Goal: Task Accomplishment & Management: Manage account settings

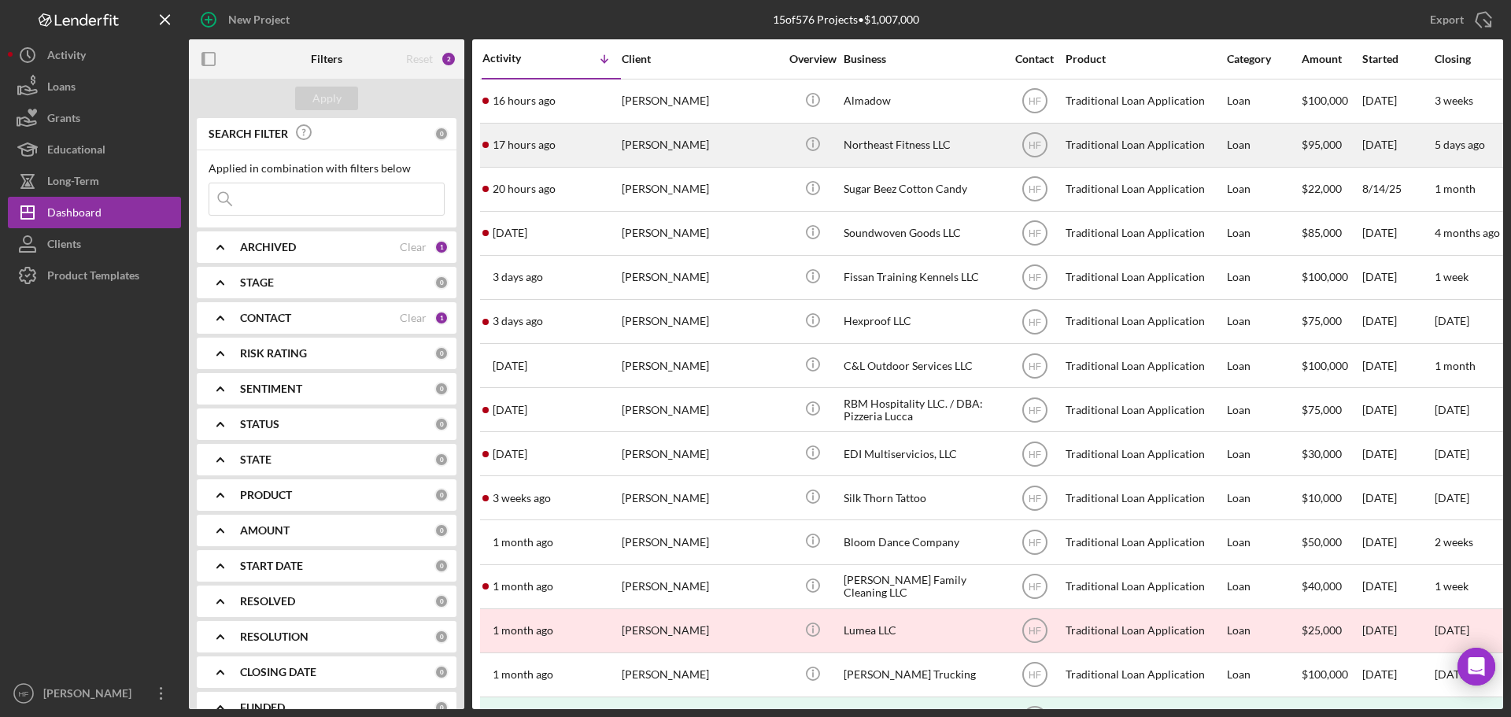
click at [752, 137] on div "[PERSON_NAME]" at bounding box center [700, 145] width 157 height 42
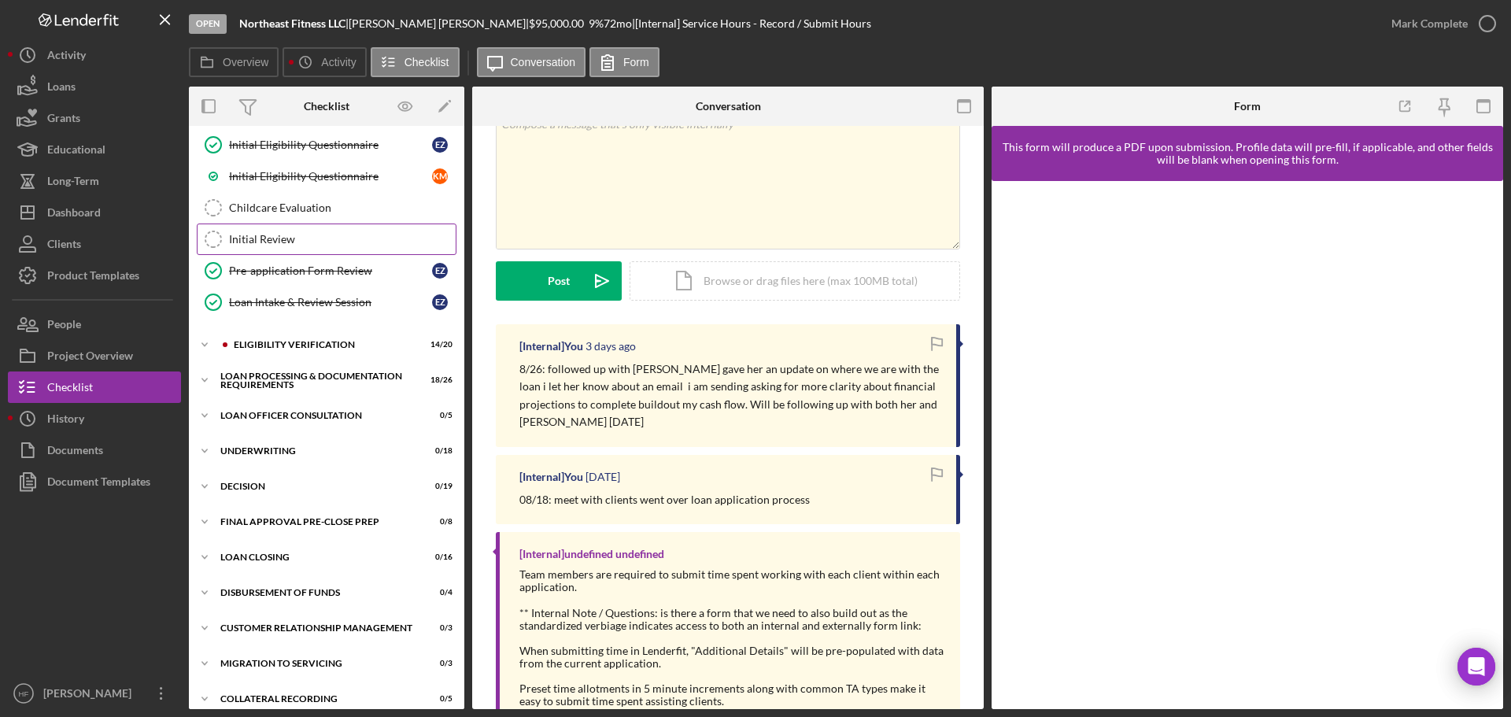
scroll to position [306, 0]
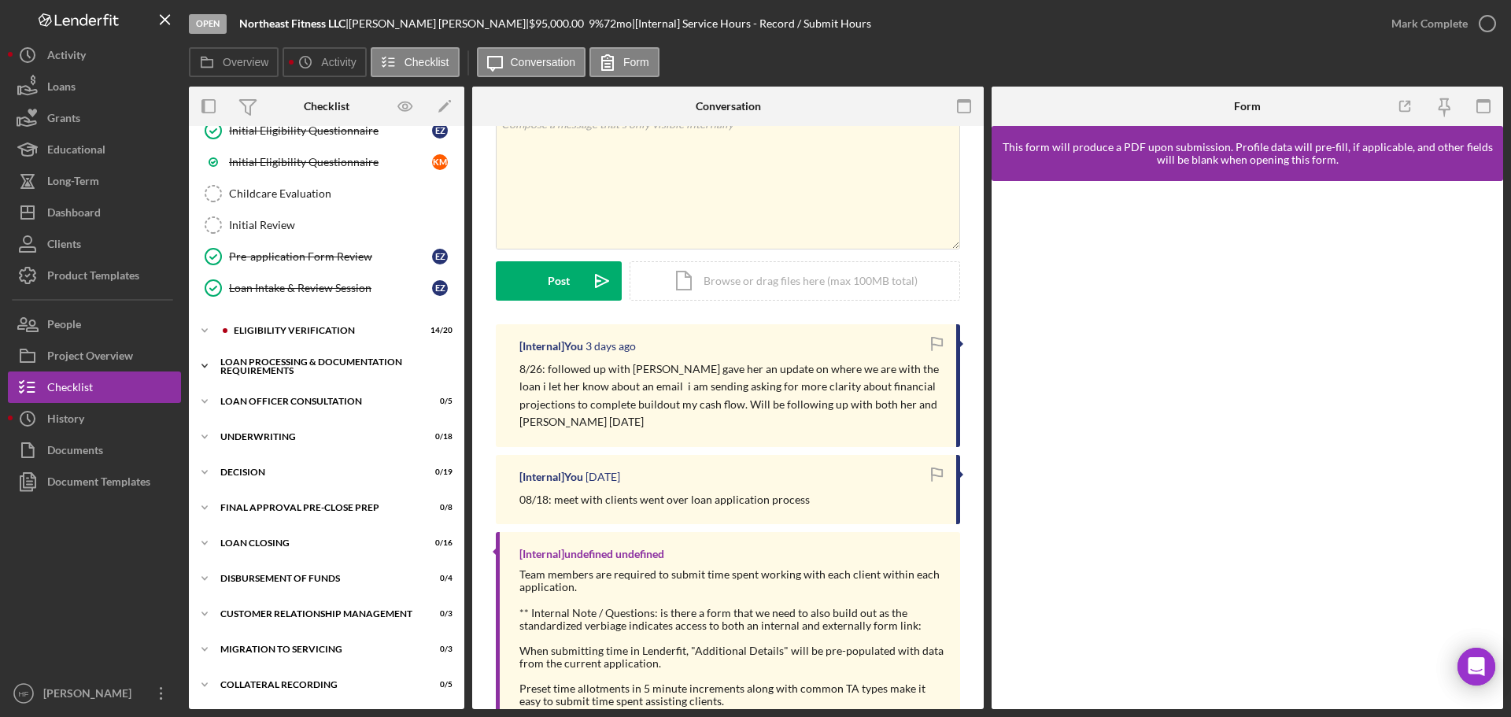
click at [201, 364] on icon "Icon/Expander" at bounding box center [204, 365] width 31 height 31
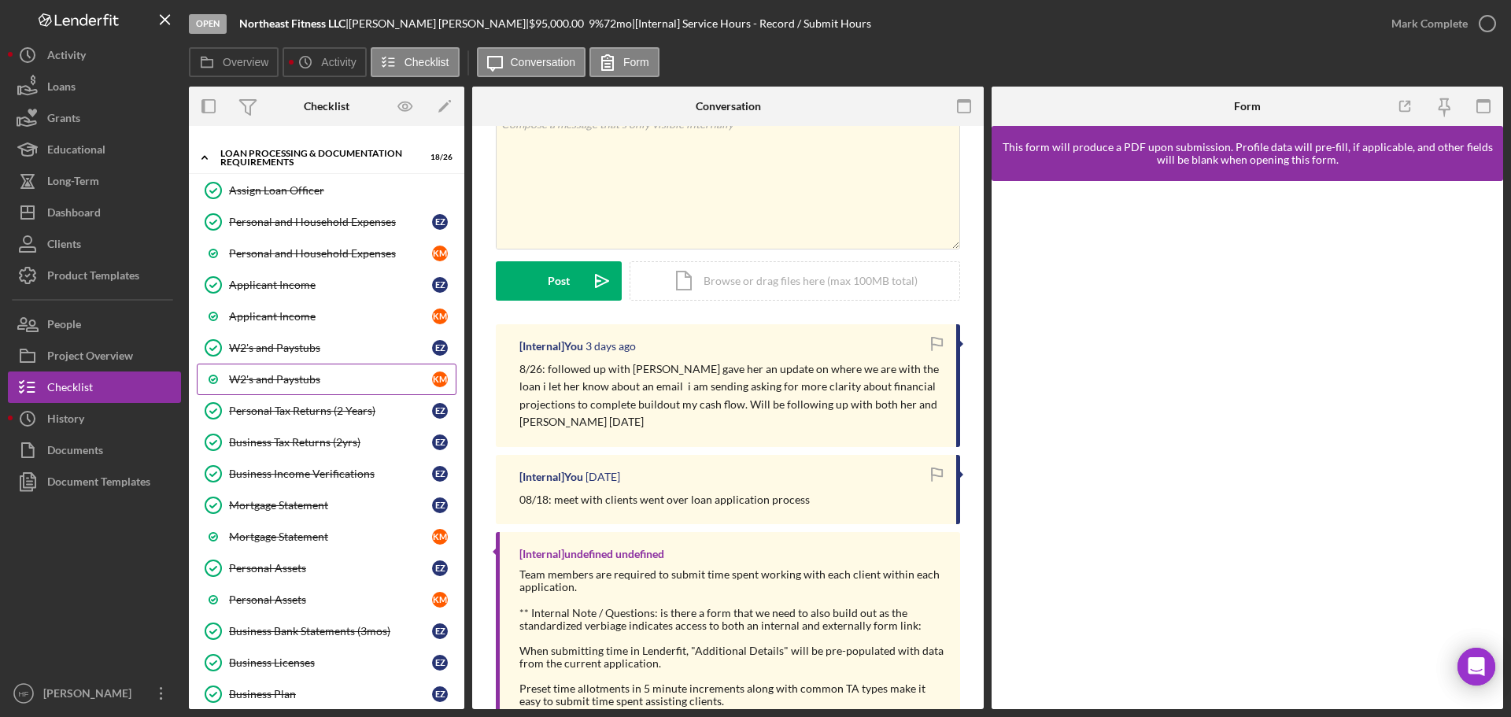
scroll to position [542, 0]
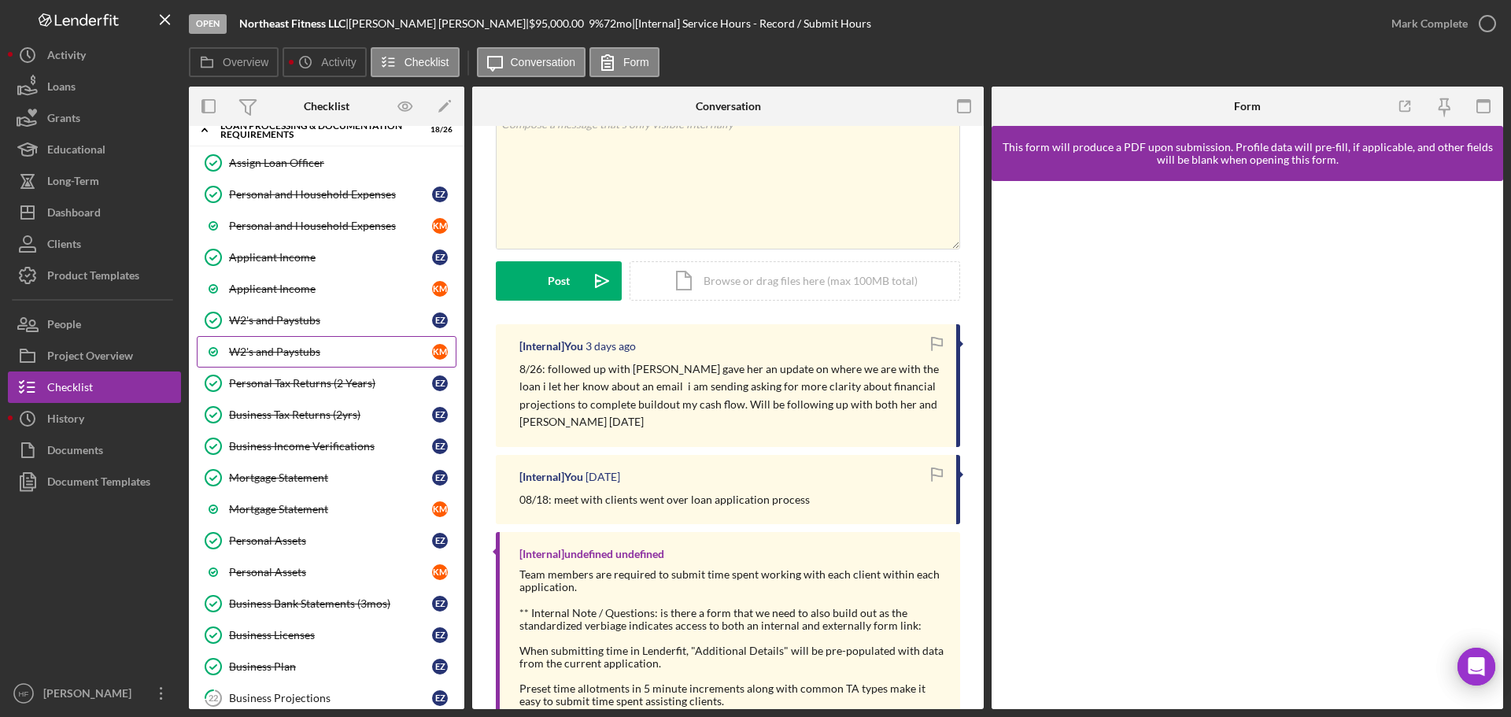
click at [317, 440] on div "Business Income Verifications" at bounding box center [330, 446] width 203 height 13
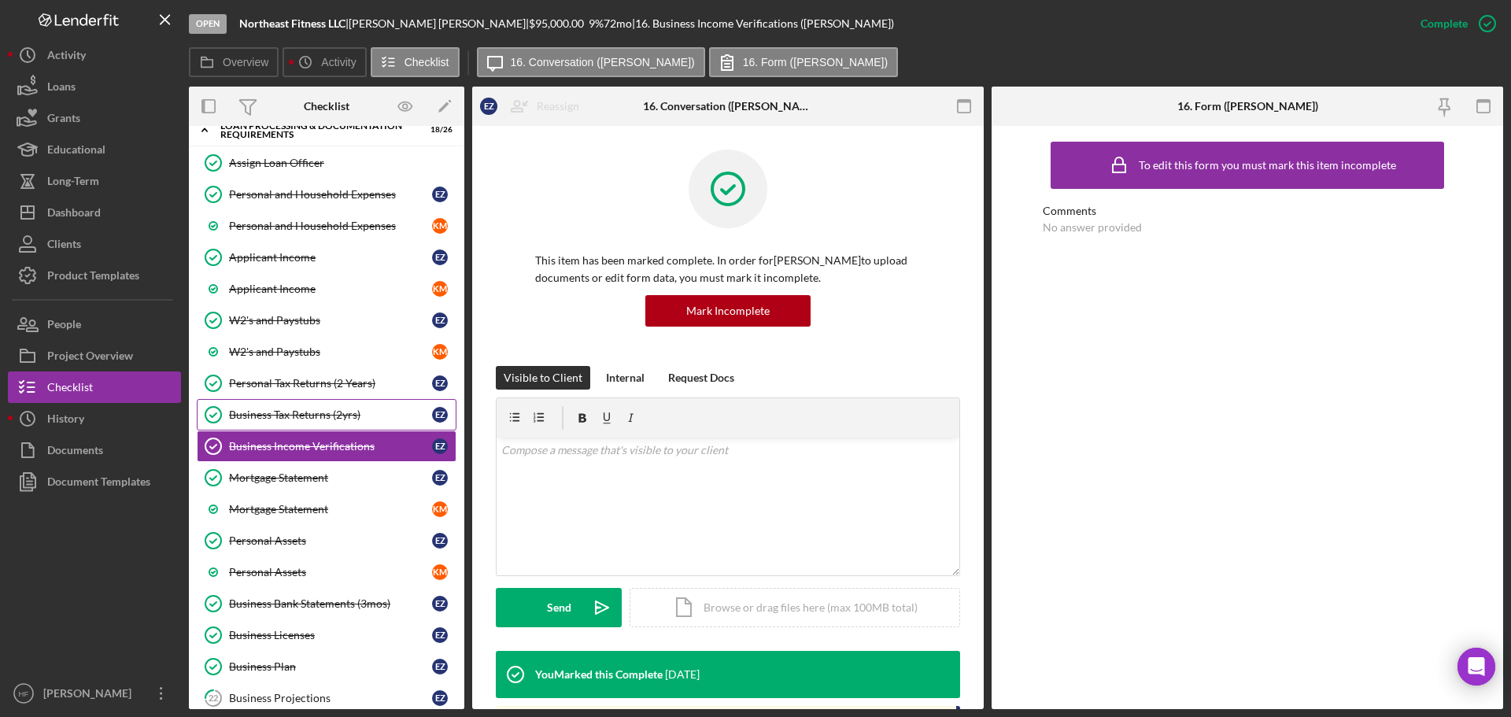
click at [329, 416] on div "Business Tax Returns (2yrs)" at bounding box center [330, 414] width 203 height 13
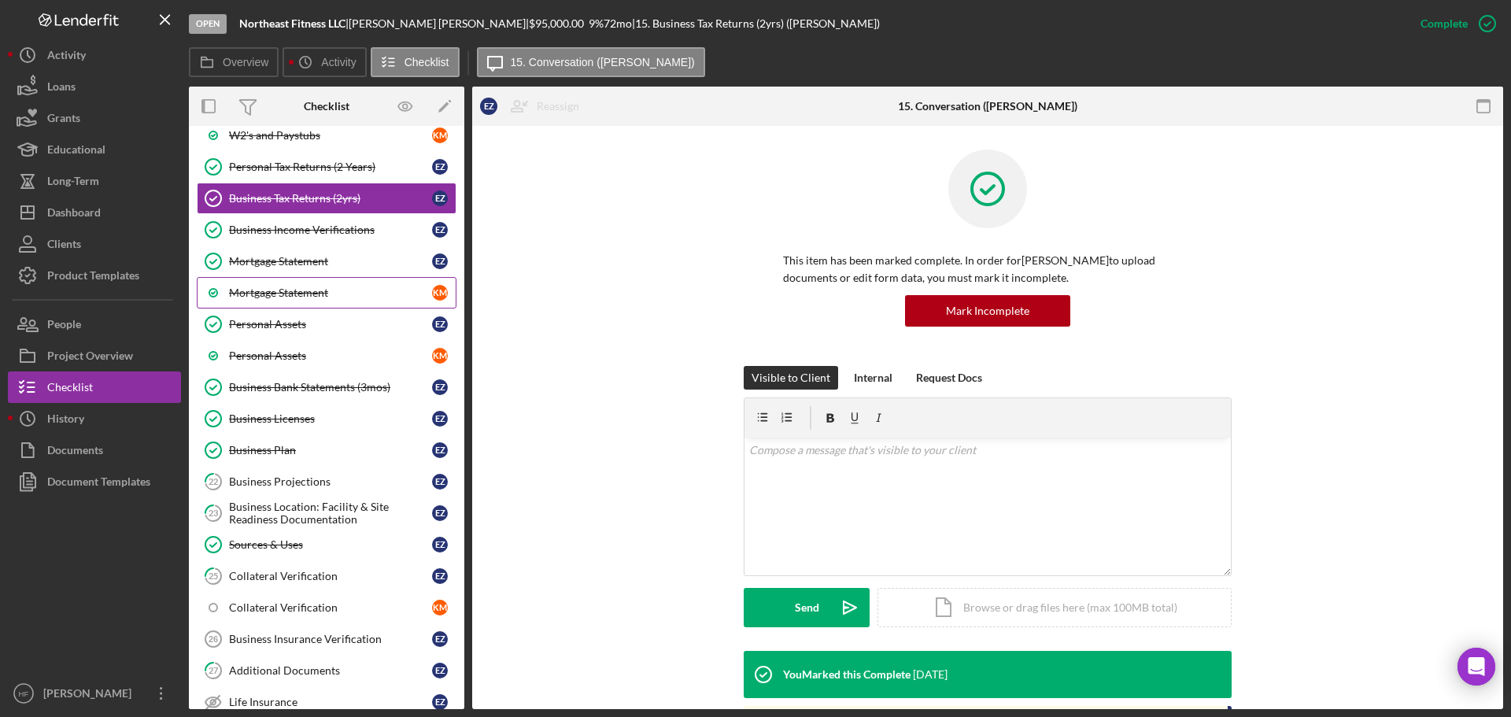
scroll to position [778, 0]
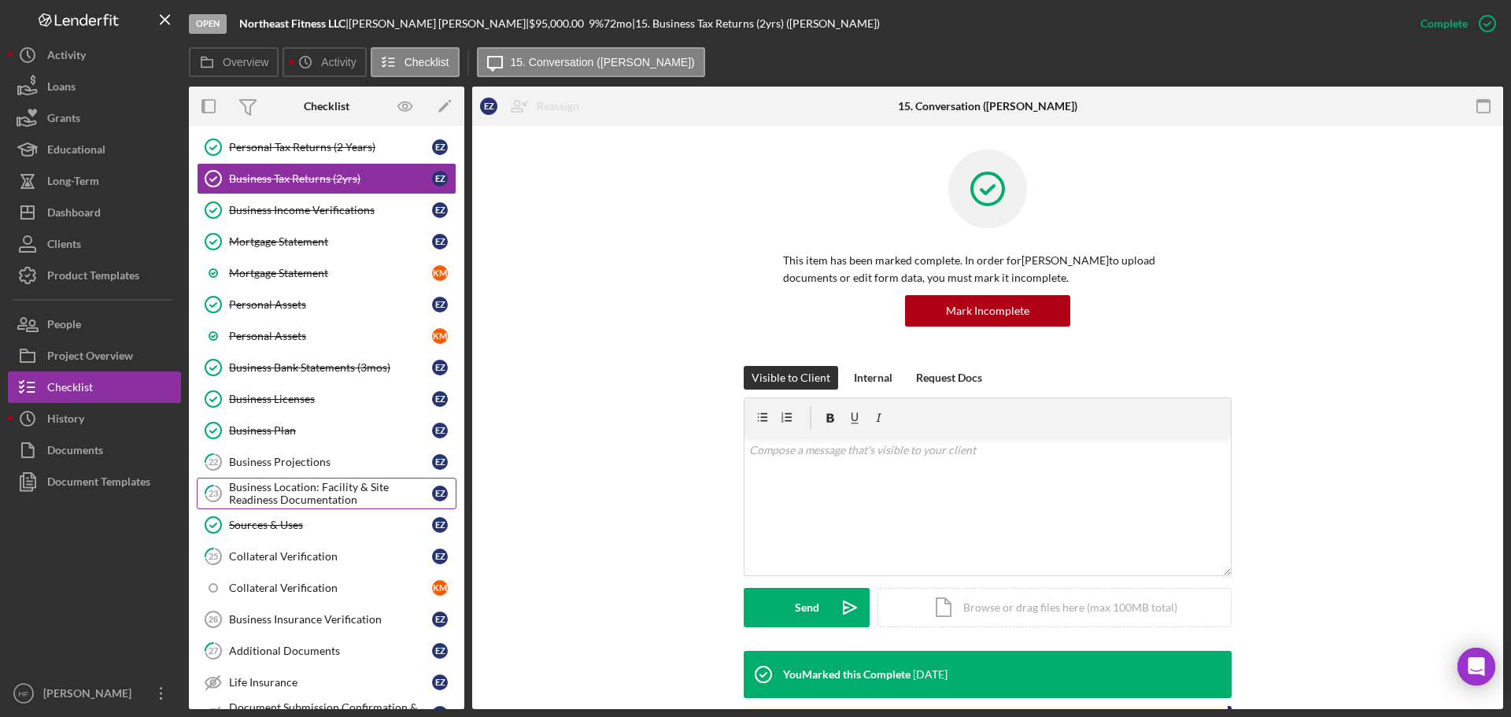
click at [317, 494] on div "Business Location: Facility & Site Readiness Documentation" at bounding box center [330, 493] width 203 height 25
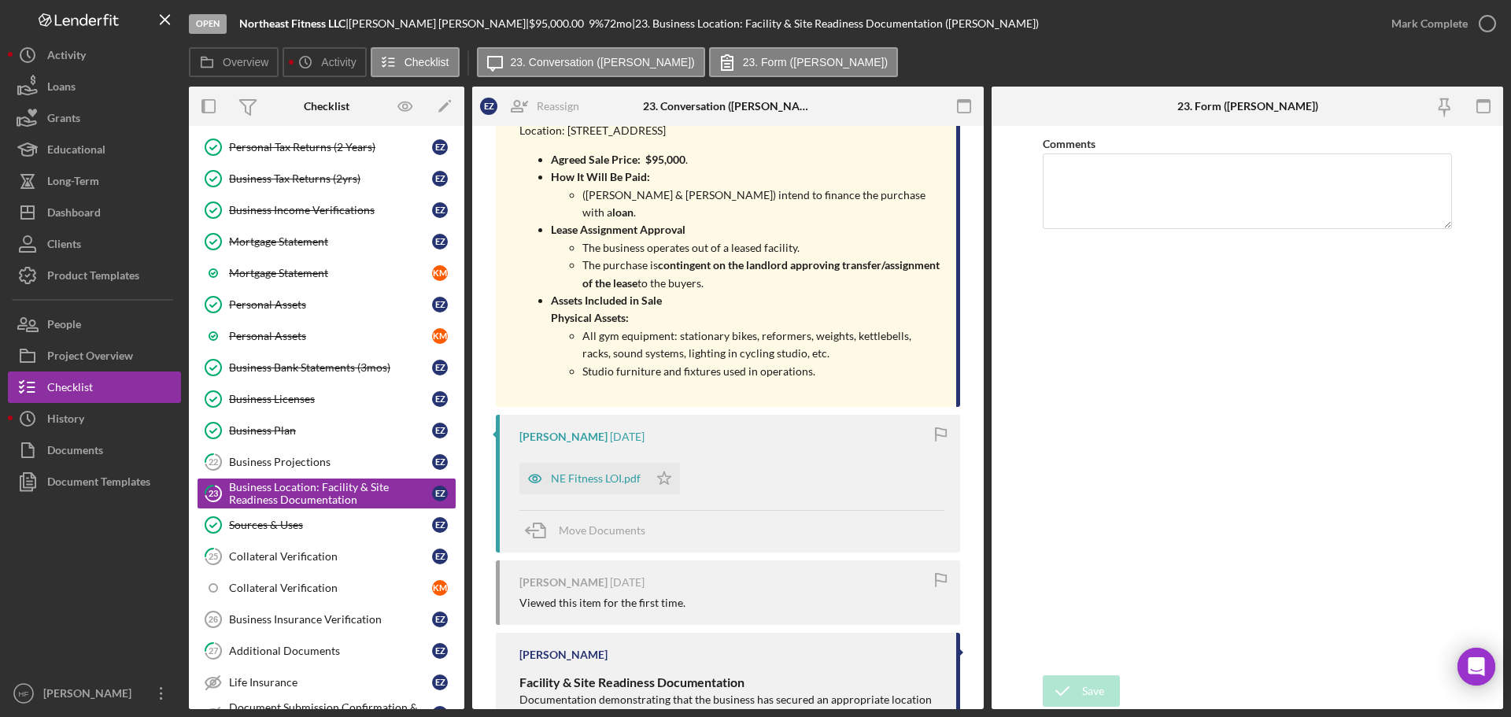
scroll to position [394, 0]
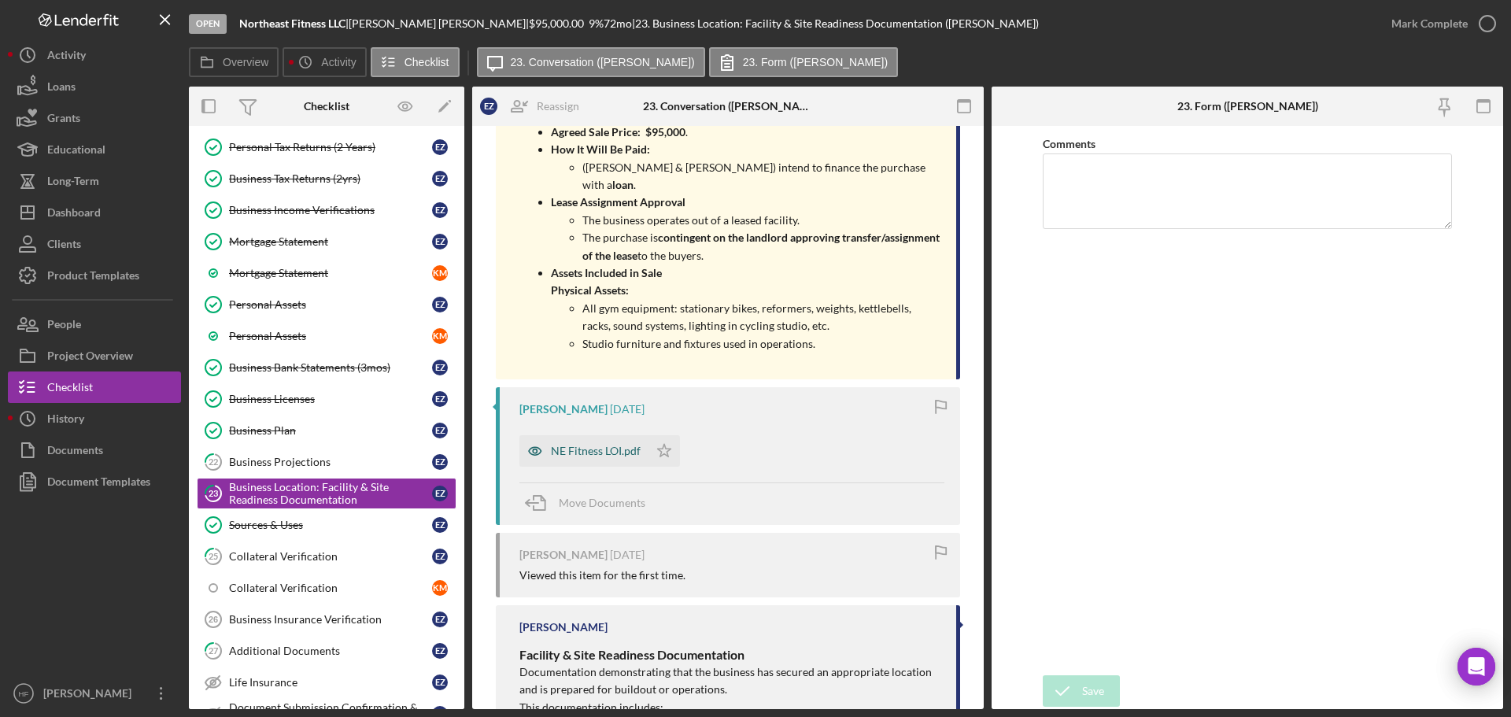
click at [594, 447] on div "NE Fitness LOI.pdf" at bounding box center [596, 451] width 90 height 13
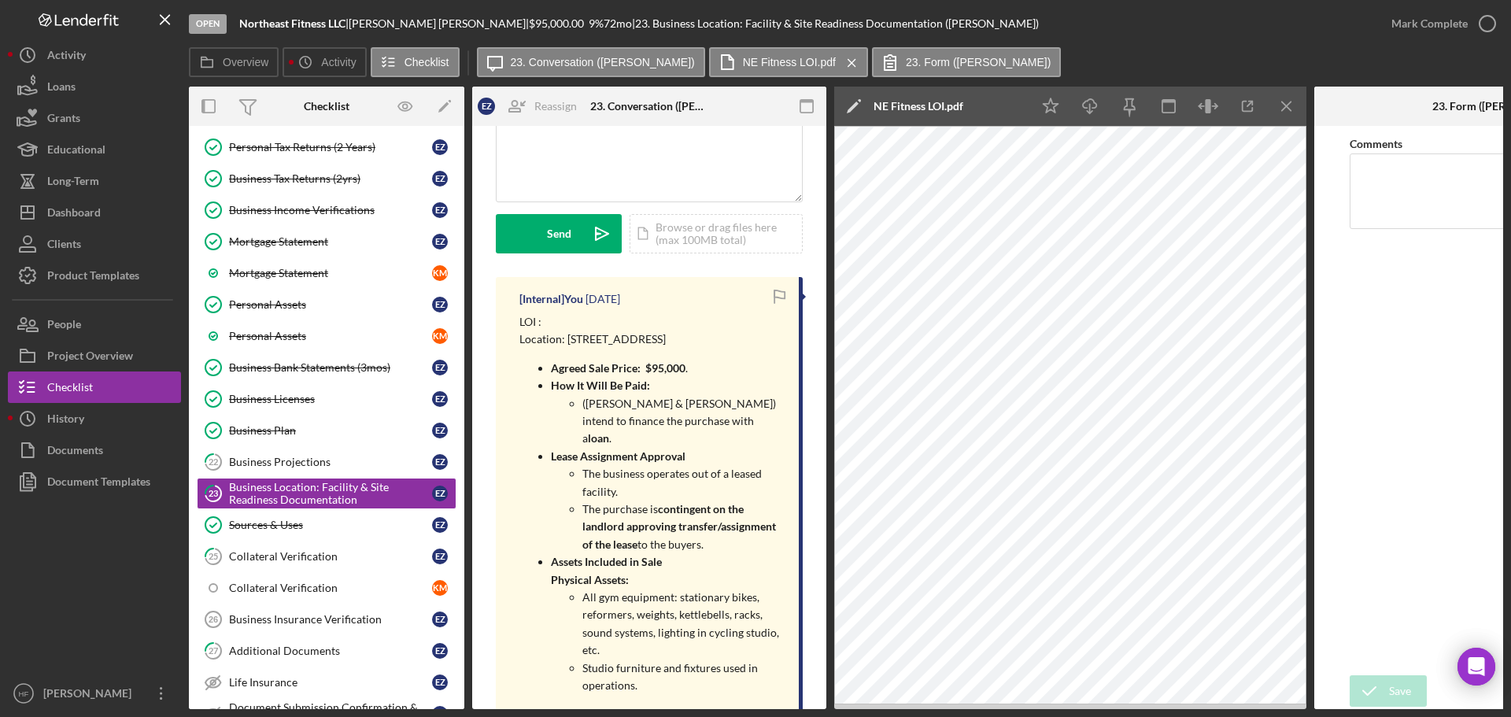
scroll to position [236, 0]
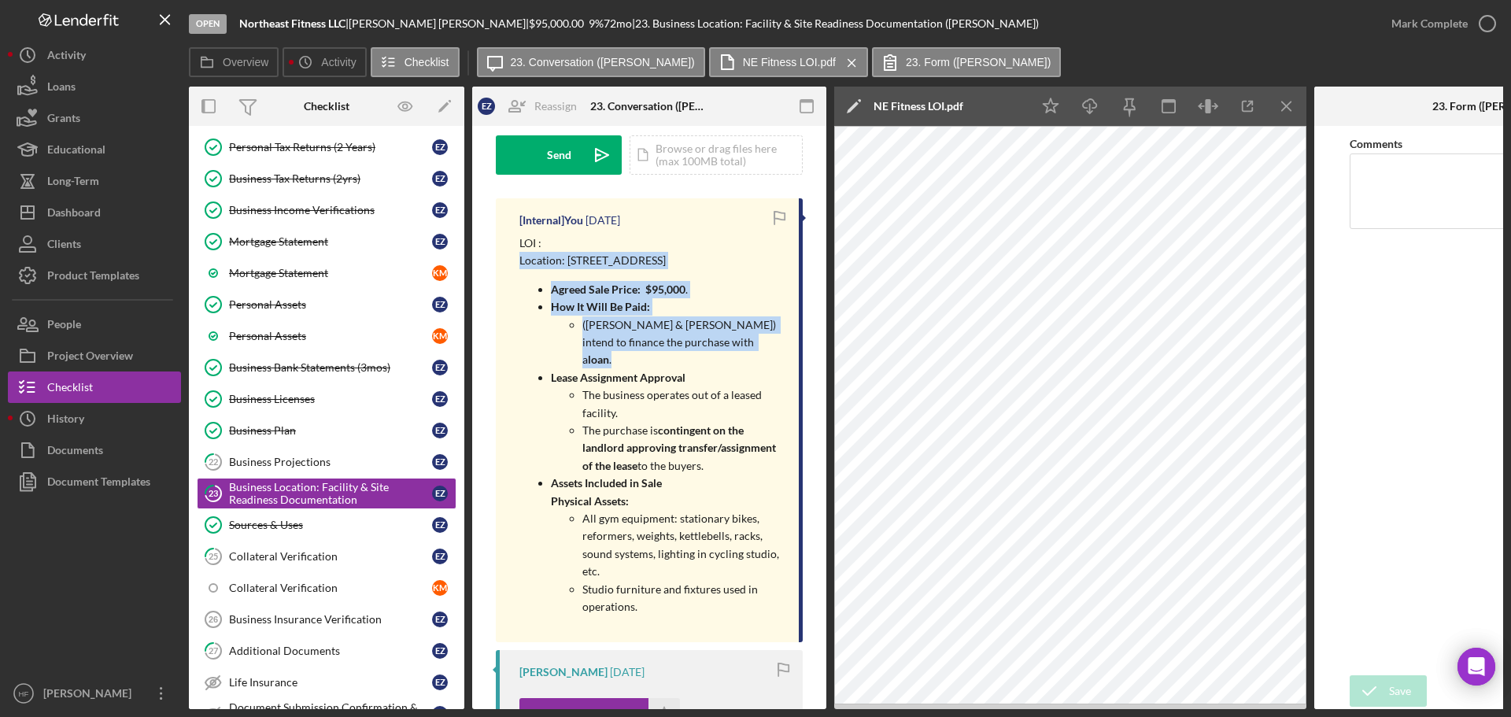
drag, startPoint x: 520, startPoint y: 257, endPoint x: 763, endPoint y: 362, distance: 264.1
click at [763, 362] on div "LOI : Location: 2306 2nd Ave Minneapolis MN 55418 Agreed Sale Price: $95,000 . …" at bounding box center [651, 431] width 264 height 392
click at [1103, 120] on icon "Icon/Download" at bounding box center [1090, 106] width 35 height 35
